Goal: Task Accomplishment & Management: Manage account settings

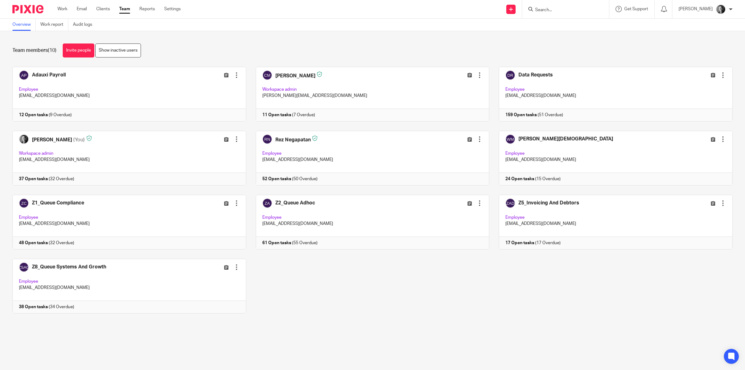
click at [568, 8] on input "Search" at bounding box center [563, 10] width 56 height 6
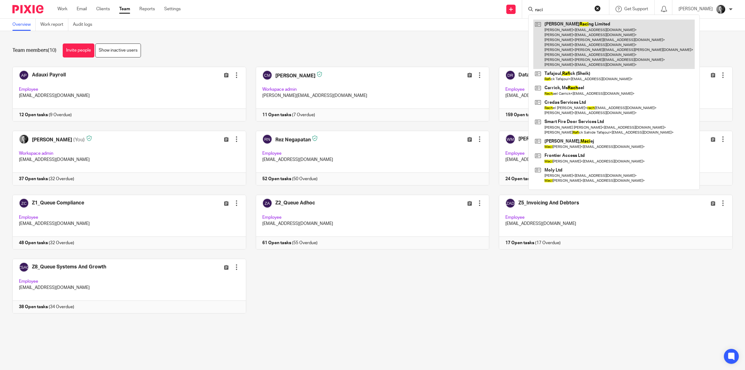
type input "raci"
click at [575, 27] on link at bounding box center [613, 44] width 161 height 49
click at [580, 33] on link at bounding box center [613, 44] width 161 height 49
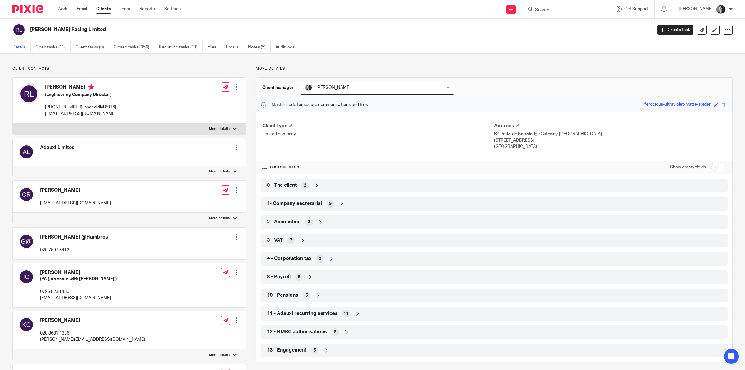
click at [217, 47] on link "Files" at bounding box center [214, 47] width 14 height 12
click at [216, 46] on link "Files" at bounding box center [214, 47] width 14 height 12
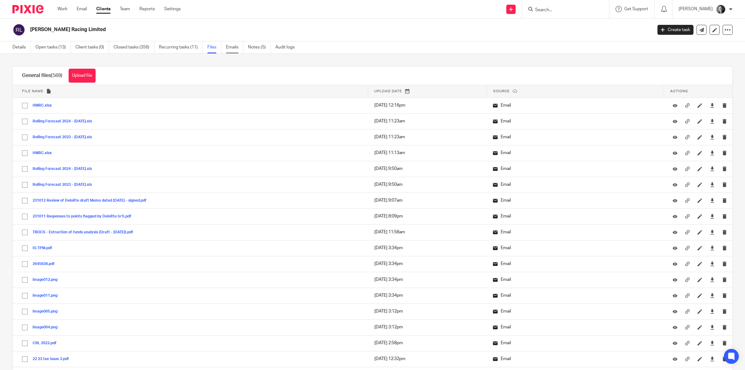
click at [238, 49] on link "Emails" at bounding box center [234, 47] width 17 height 12
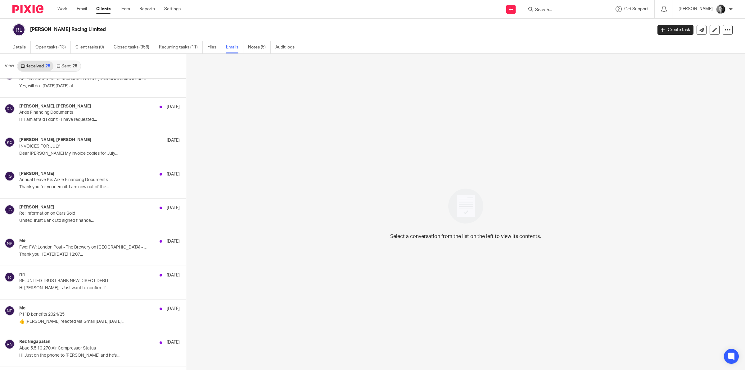
scroll to position [238, 0]
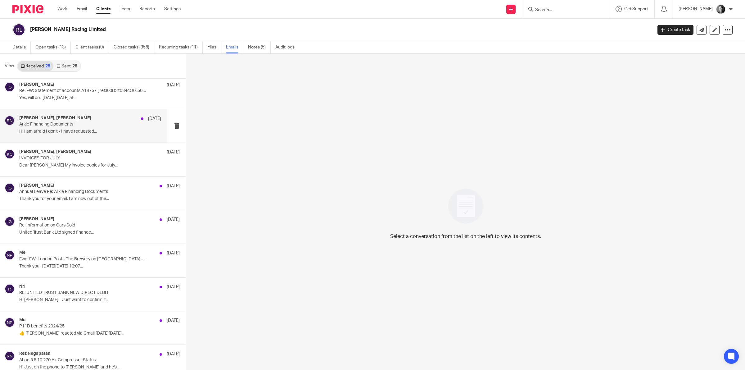
click at [104, 134] on p "Hi I am afraid I don't - I have requested..." at bounding box center [90, 131] width 142 height 5
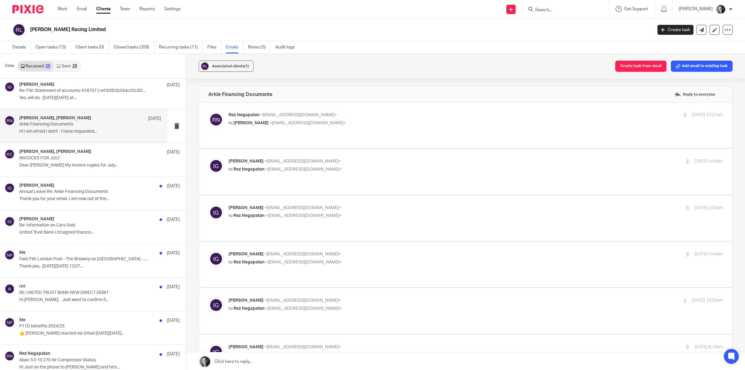
scroll to position [0, 0]
click at [305, 205] on p "Ingrid Godfrey <ingridgodfrey45@gmail.com>" at bounding box center [393, 208] width 330 height 7
checkbox input "true"
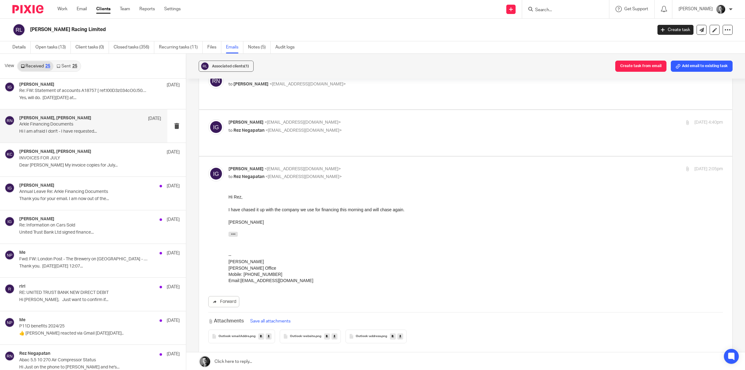
scroll to position [78, 0]
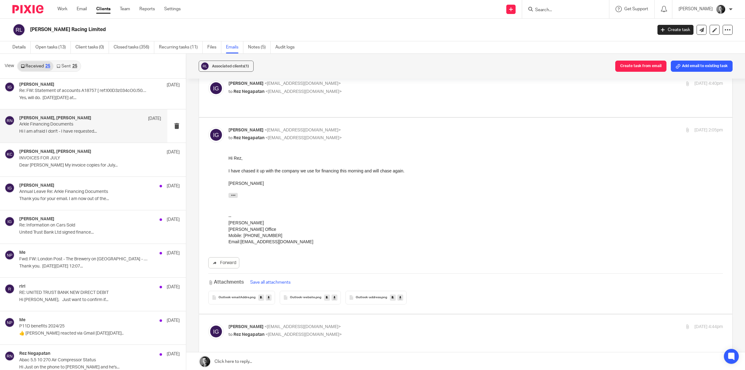
click at [280, 314] on label at bounding box center [465, 337] width 533 height 46
click at [208, 323] on input "checkbox" at bounding box center [208, 323] width 0 height 0
checkbox input "true"
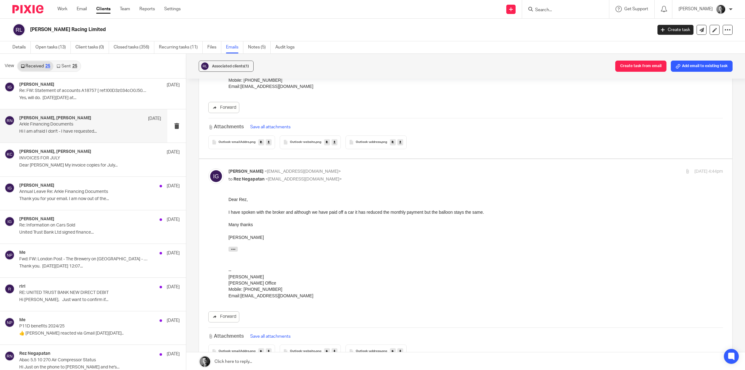
scroll to position [310, 0]
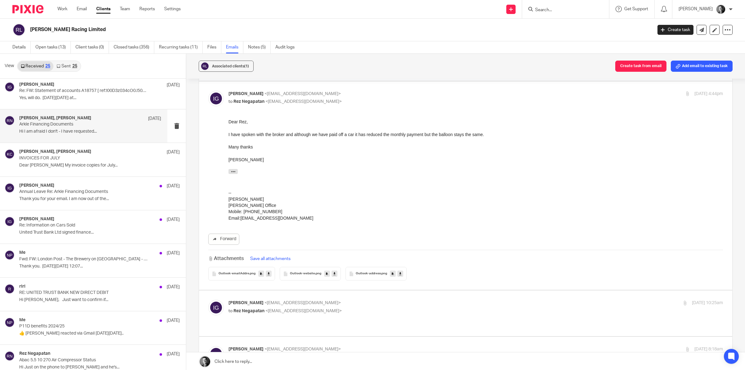
click at [282, 301] on span "<ingridgodfrey45@gmail.com>" at bounding box center [303, 303] width 76 height 4
checkbox input "true"
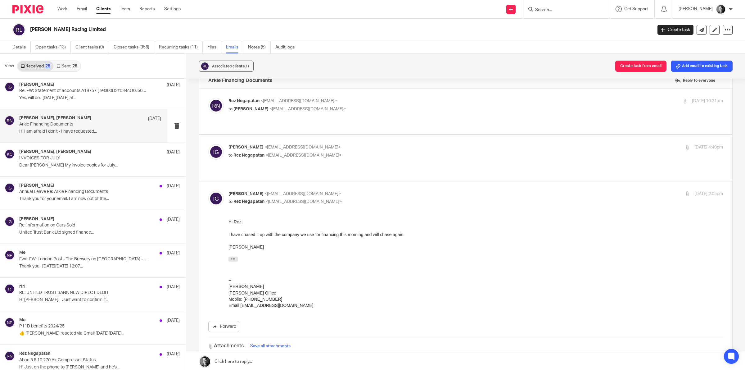
scroll to position [0, 0]
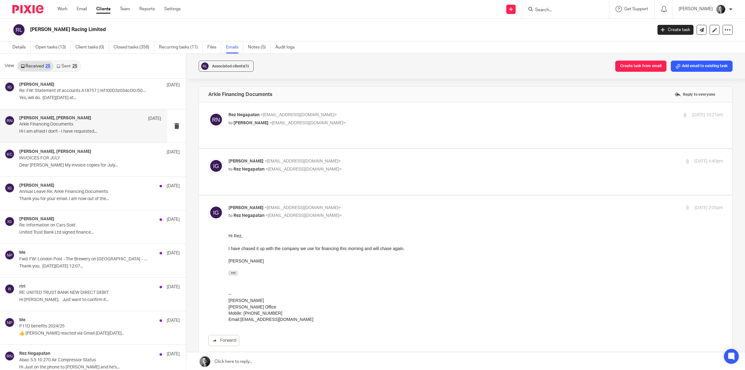
click at [272, 167] on span "<rez@adauxi.com>" at bounding box center [303, 169] width 76 height 4
checkbox input "true"
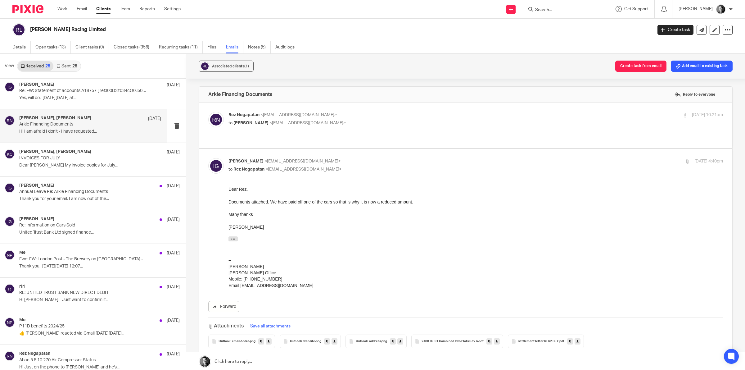
click at [275, 126] on p "to Ingrid Godfrey <ingridgodfrey45@gmail.com>" at bounding box center [393, 123] width 330 height 7
checkbox input "true"
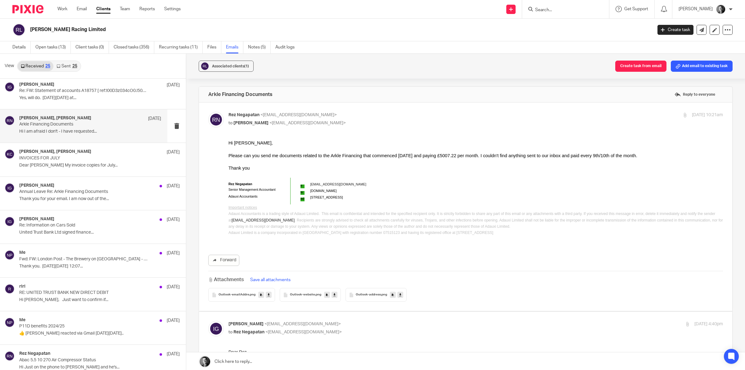
scroll to position [78, 0]
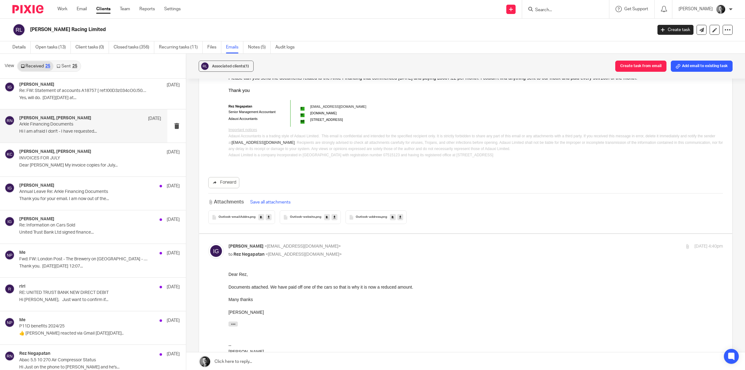
click at [277, 253] on span "<rez@adauxi.com>" at bounding box center [303, 254] width 76 height 4
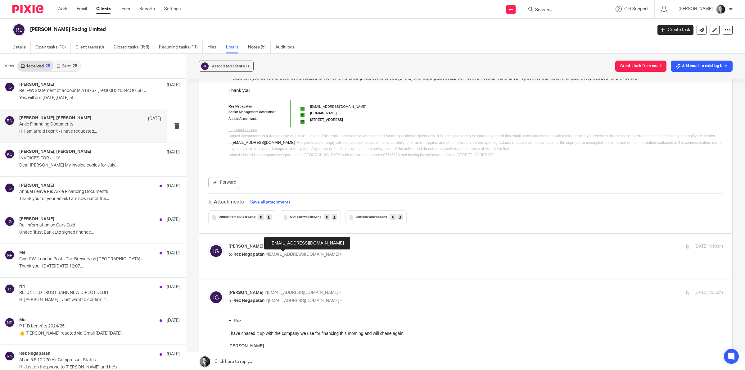
click at [277, 253] on span "<rez@adauxi.com>" at bounding box center [303, 254] width 76 height 4
checkbox input "true"
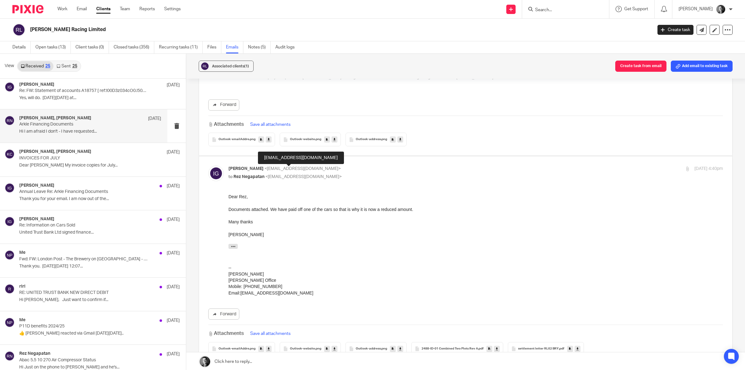
scroll to position [194, 0]
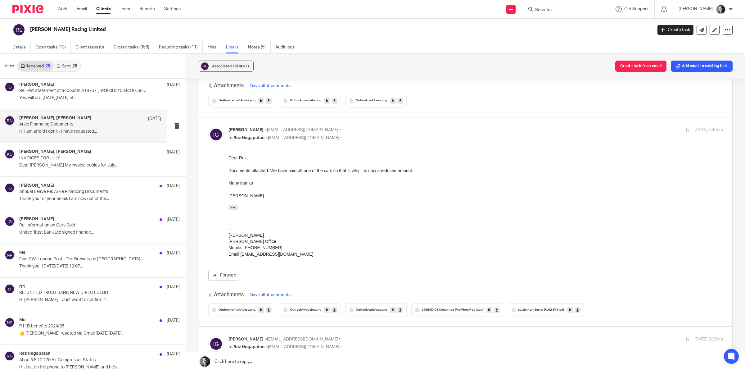
click at [496, 308] on icon at bounding box center [497, 309] width 2 height 5
click at [575, 310] on link at bounding box center [578, 310] width 6 height 6
click at [19, 47] on link "Details" at bounding box center [21, 47] width 18 height 12
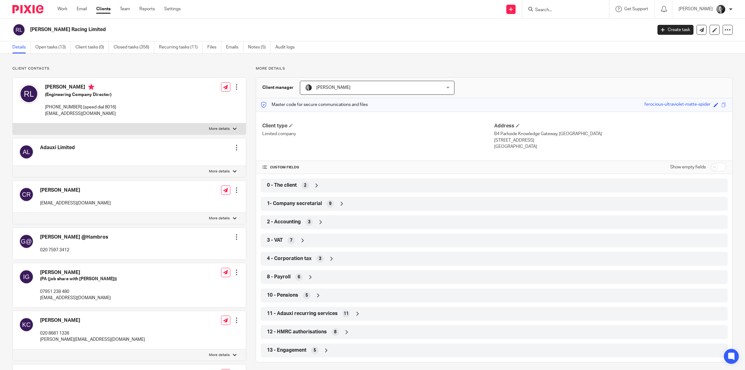
click at [320, 224] on icon at bounding box center [321, 222] width 6 height 6
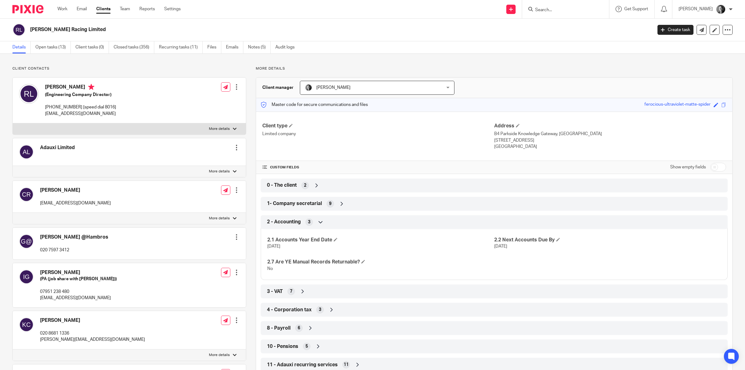
click at [320, 224] on icon at bounding box center [321, 222] width 6 height 6
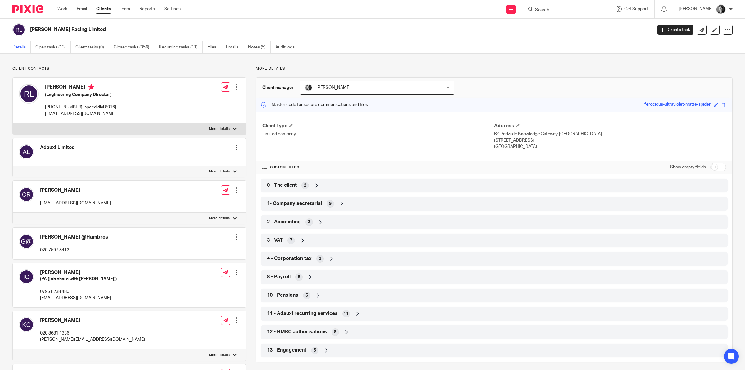
click at [339, 203] on icon at bounding box center [342, 204] width 6 height 6
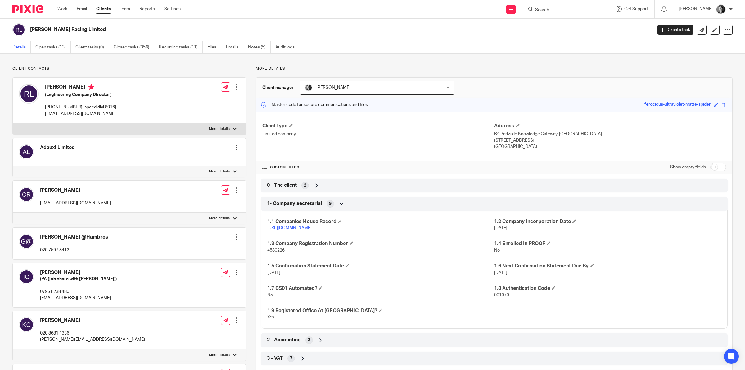
click at [312, 227] on link "[URL][DOMAIN_NAME]" at bounding box center [289, 228] width 44 height 4
click at [275, 254] on div "1.1 Companies House Record [URL][DOMAIN_NAME] 1.2 Company Incorporation Date [D…" at bounding box center [494, 267] width 467 height 123
copy span "4580226"
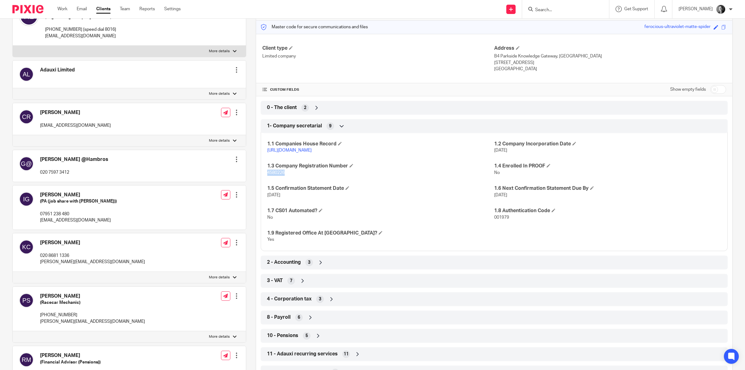
click at [320, 260] on icon at bounding box center [321, 262] width 6 height 6
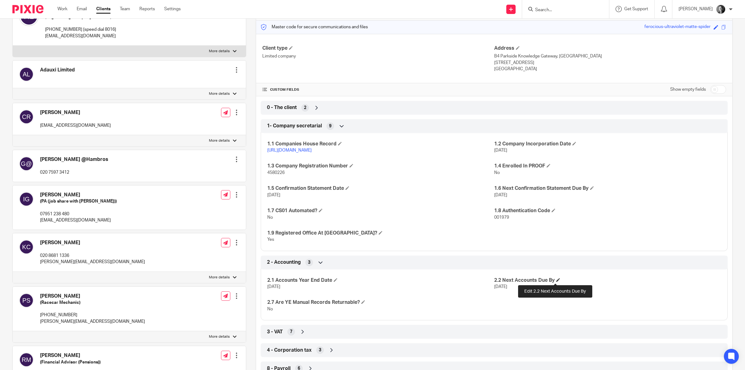
click at [556, 281] on span at bounding box center [558, 280] width 4 height 4
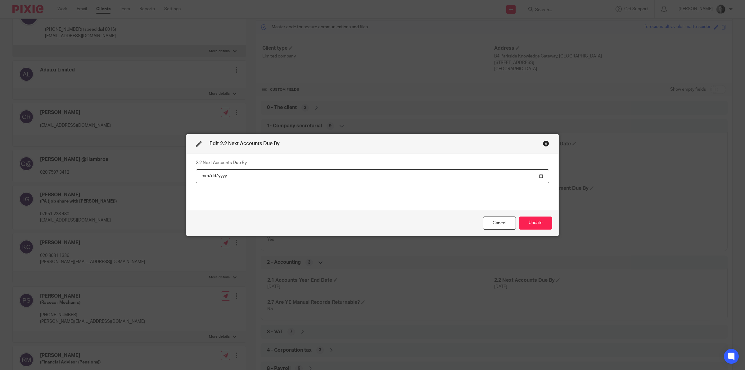
click at [536, 173] on input "[DATE]" at bounding box center [372, 176] width 353 height 14
click at [537, 176] on input "[DATE]" at bounding box center [372, 176] width 353 height 14
type input "[DATE]"
click at [535, 224] on button "Update" at bounding box center [535, 222] width 33 height 13
